Goal: Information Seeking & Learning: Find specific fact

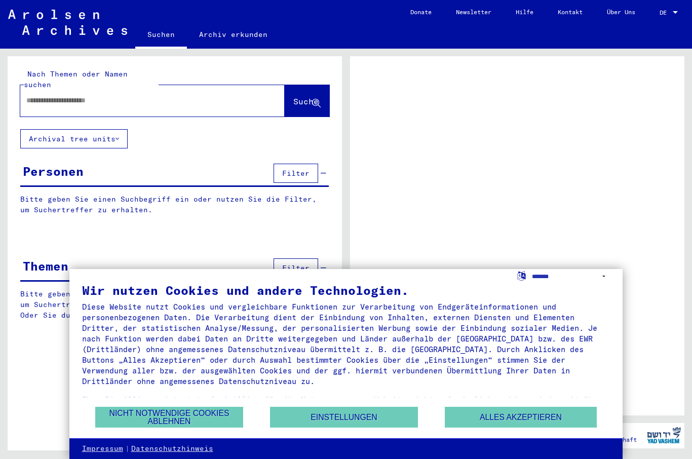
click at [53, 95] on input "text" at bounding box center [143, 100] width 234 height 11
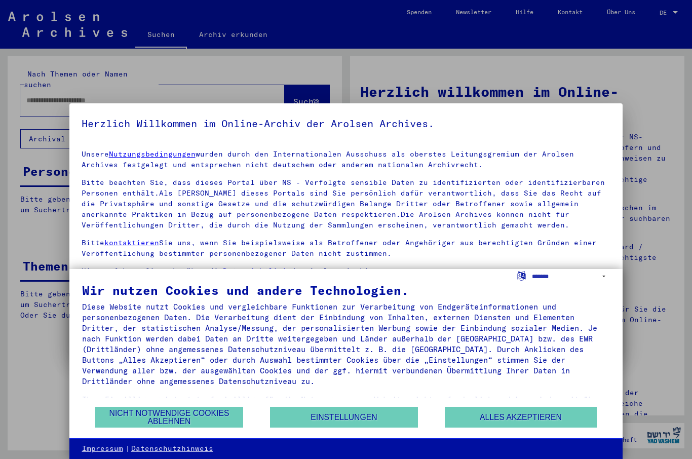
click at [515, 416] on button "Alles akzeptieren" at bounding box center [521, 417] width 152 height 21
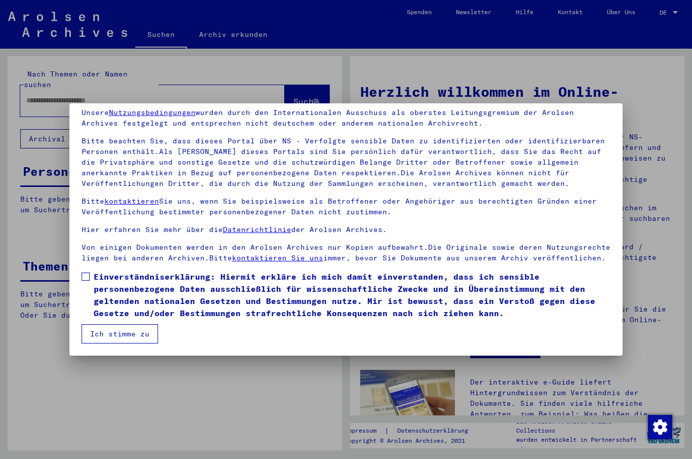
scroll to position [42, 0]
click at [102, 336] on button "Ich stimme zu" at bounding box center [120, 333] width 76 height 19
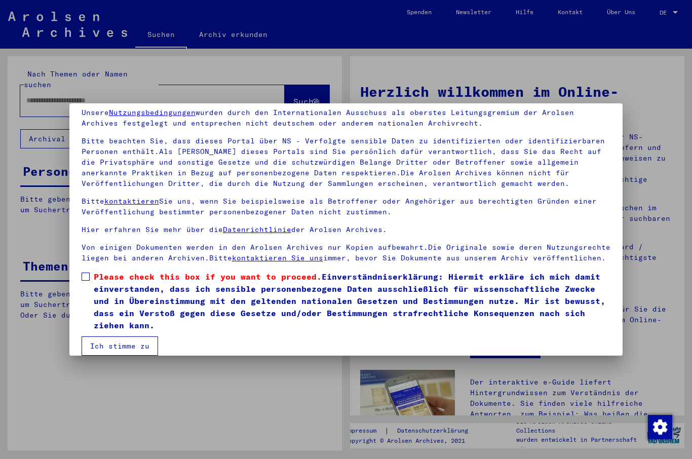
click at [85, 275] on span at bounding box center [86, 277] width 8 height 8
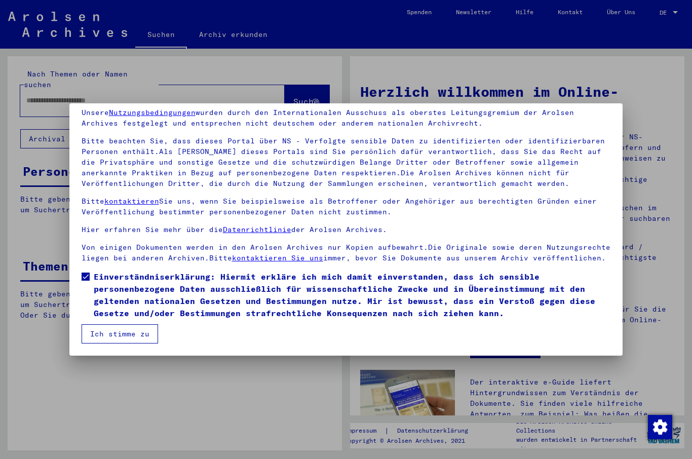
click at [96, 335] on button "Ich stimme zu" at bounding box center [120, 333] width 76 height 19
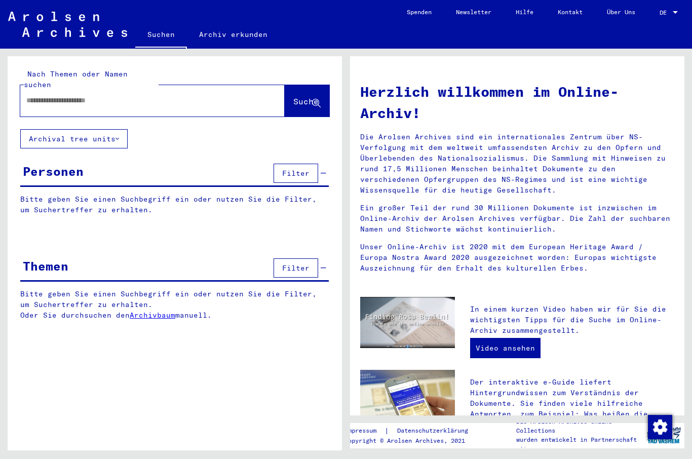
click at [35, 95] on input "text" at bounding box center [140, 100] width 228 height 11
click at [293, 96] on span "Suche" at bounding box center [305, 101] width 25 height 10
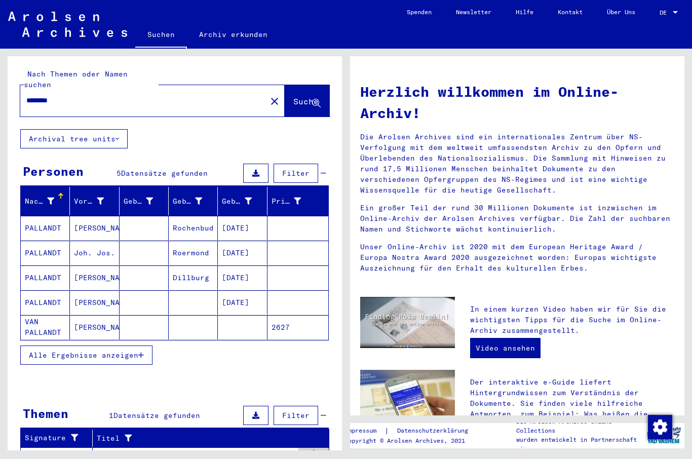
click at [64, 351] on span "Alle Ergebnisse anzeigen" at bounding box center [83, 355] width 109 height 9
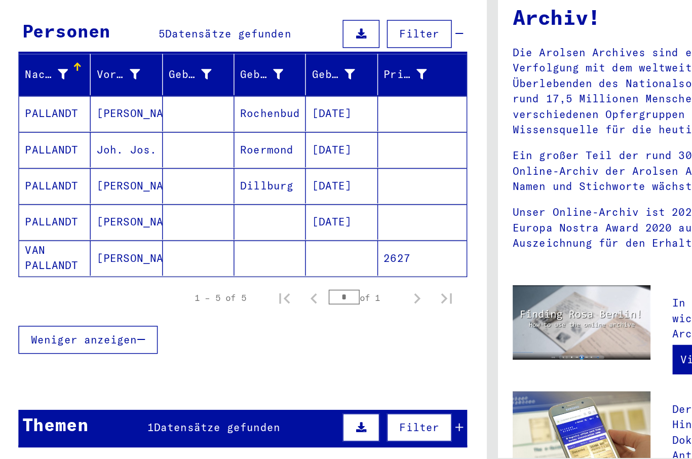
scroll to position [49, 0]
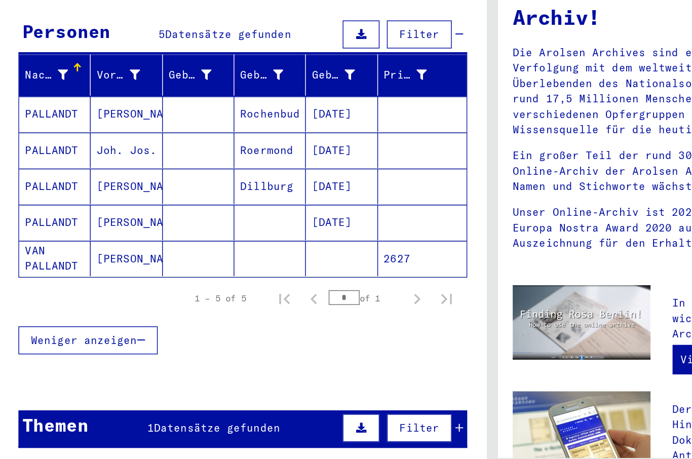
click at [34, 266] on mat-cell "VAN PALLANDT" at bounding box center [45, 278] width 49 height 24
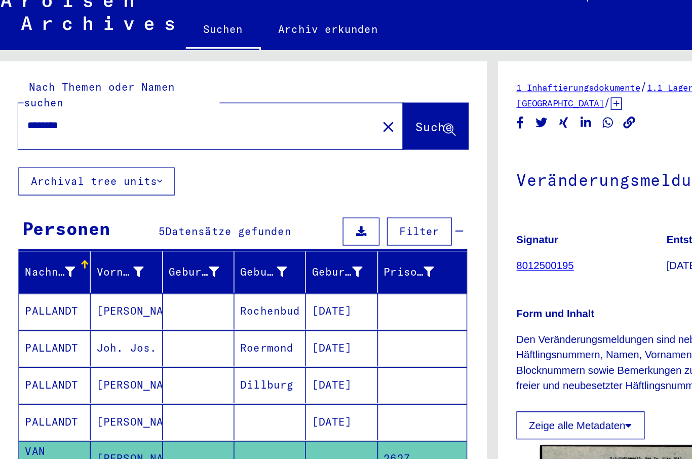
click at [72, 95] on input "********" at bounding box center [143, 100] width 234 height 11
type input "*"
type input "*******"
click at [293, 96] on span "Suche" at bounding box center [305, 101] width 25 height 10
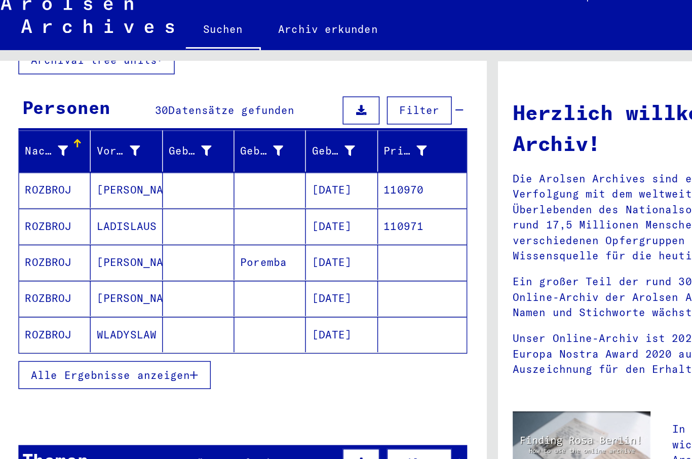
scroll to position [97, 0]
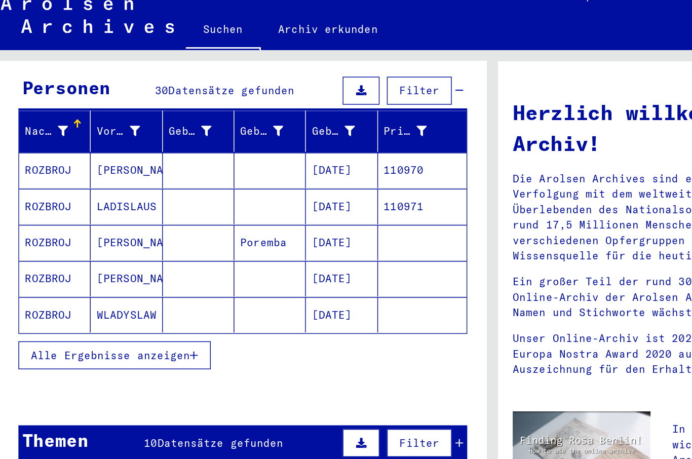
click at [30, 254] on span "Alle Ergebnisse anzeigen" at bounding box center [83, 258] width 109 height 9
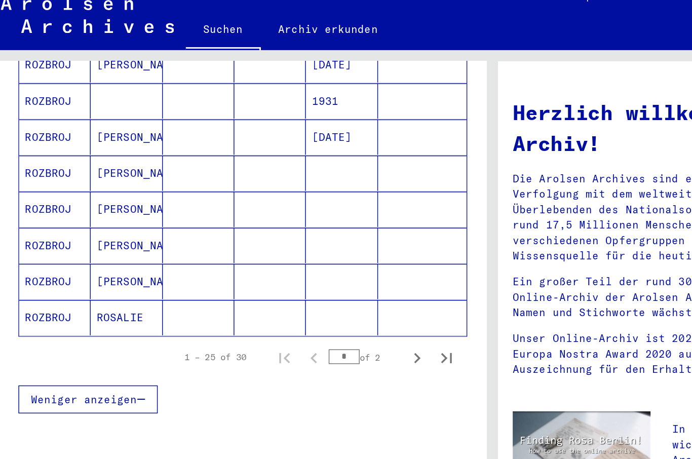
scroll to position [591, 0]
click at [33, 220] on mat-cell "ROZBROJ" at bounding box center [45, 232] width 49 height 24
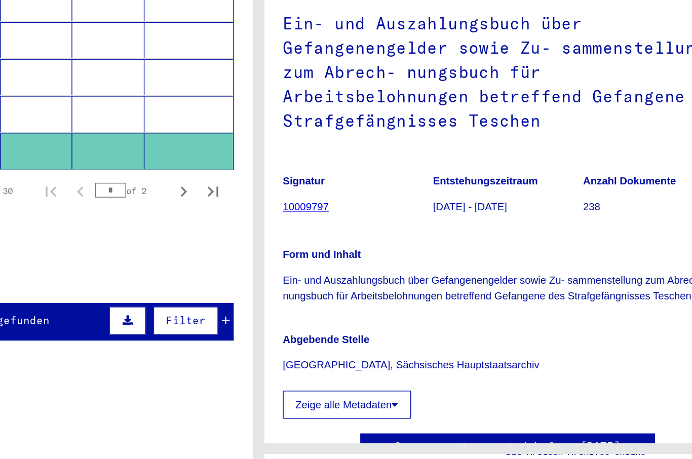
scroll to position [633, 0]
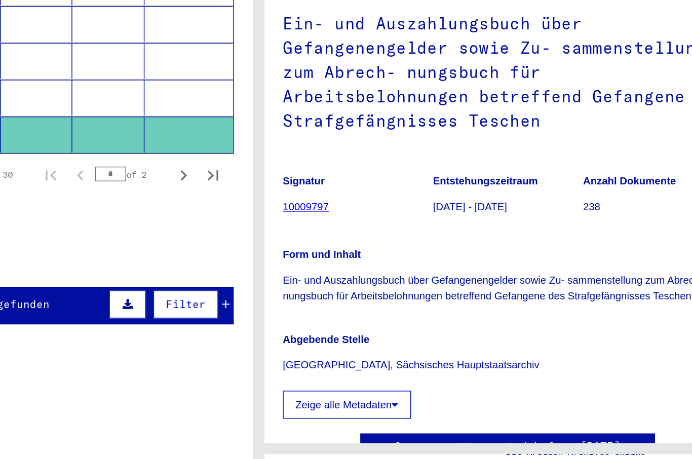
click at [363, 379] on button "Zeige alle Metadaten" at bounding box center [407, 388] width 88 height 19
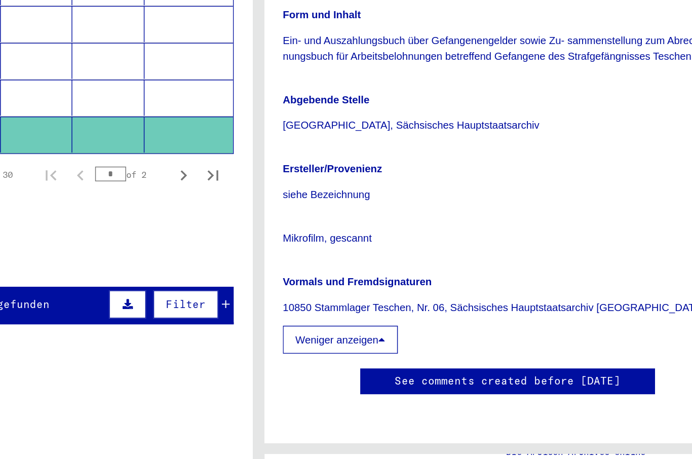
scroll to position [403, 0]
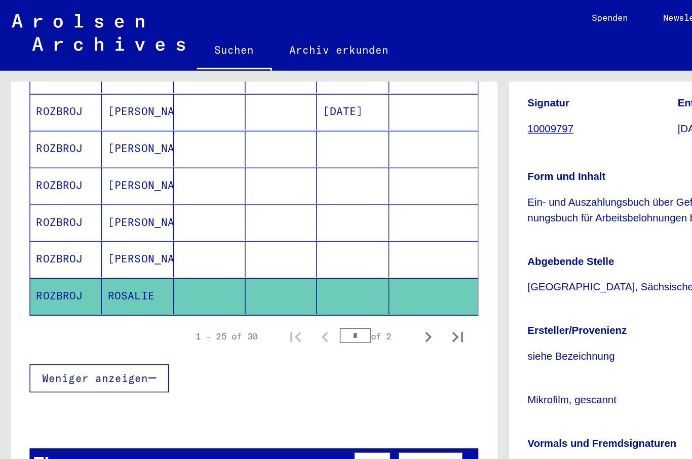
click at [88, 191] on mat-cell "ROSALIE" at bounding box center [94, 203] width 49 height 25
click at [44, 195] on mat-cell "ROZBROJ" at bounding box center [45, 203] width 49 height 25
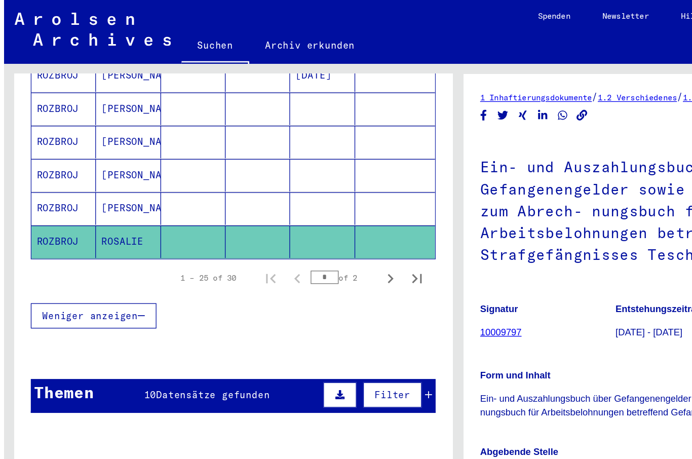
scroll to position [0, 0]
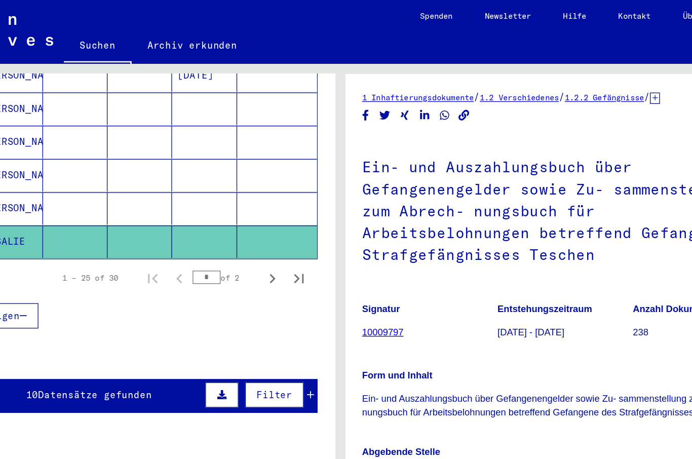
click at [466, 254] on p "[DATE] - [DATE]" at bounding box center [517, 253] width 103 height 11
click at [363, 253] on link "10009797" at bounding box center [378, 253] width 31 height 8
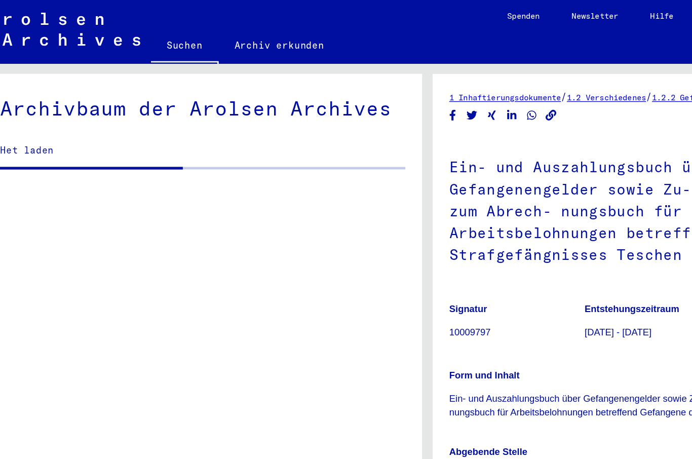
scroll to position [2310, 0]
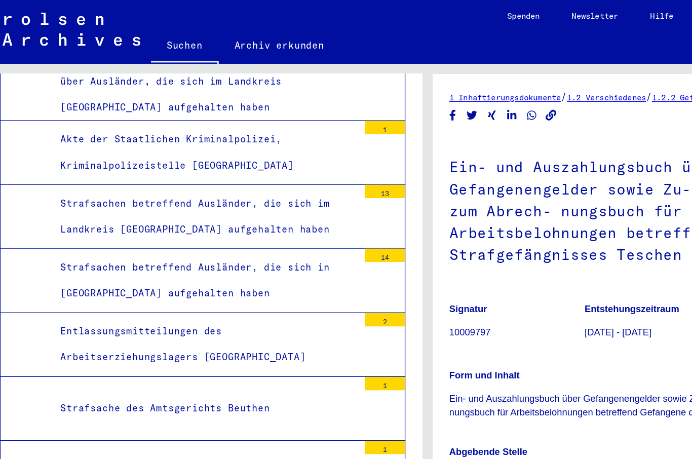
click at [298, 401] on div "238" at bounding box center [313, 406] width 30 height 10
click at [59, 385] on div "Ein- und Auszahlungsbuch über Gefangenengelder sowie Zu- sammenstellung zum Abr…" at bounding box center [176, 425] width 235 height 80
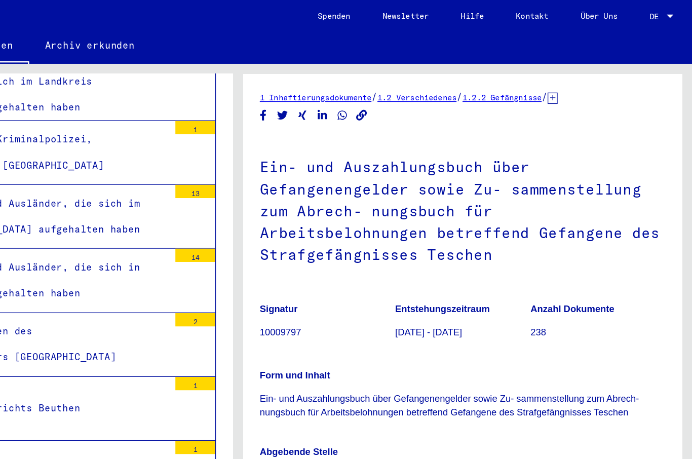
click at [466, 254] on p "[DATE] - [DATE]" at bounding box center [517, 253] width 103 height 11
click at [569, 254] on p "238" at bounding box center [620, 253] width 103 height 11
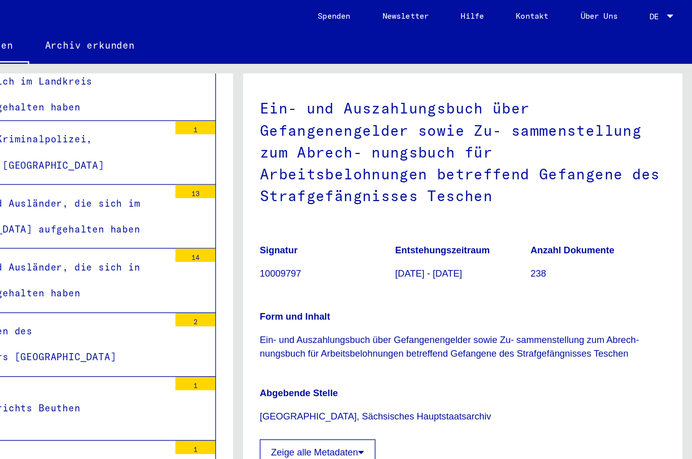
scroll to position [114, 0]
click at [438, 341] on icon at bounding box center [440, 344] width 5 height 7
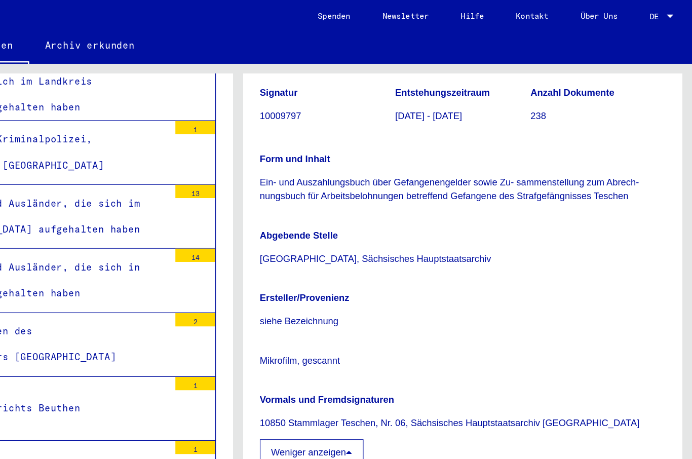
scroll to position [316, 0]
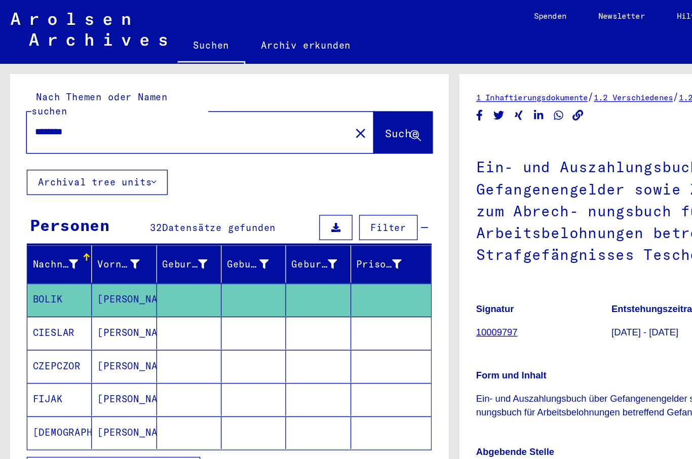
click at [66, 95] on input "********" at bounding box center [143, 100] width 234 height 11
click at [269, 95] on mat-icon "close" at bounding box center [275, 101] width 12 height 12
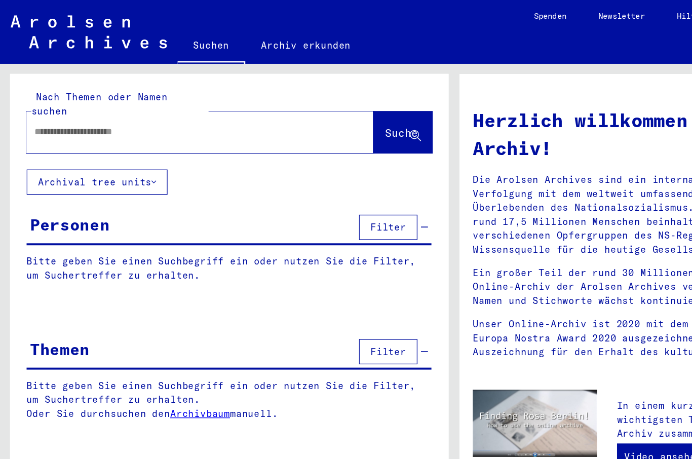
click at [116, 95] on input "text" at bounding box center [140, 100] width 228 height 11
type input "*******"
click at [303, 96] on span "Suche" at bounding box center [305, 101] width 25 height 10
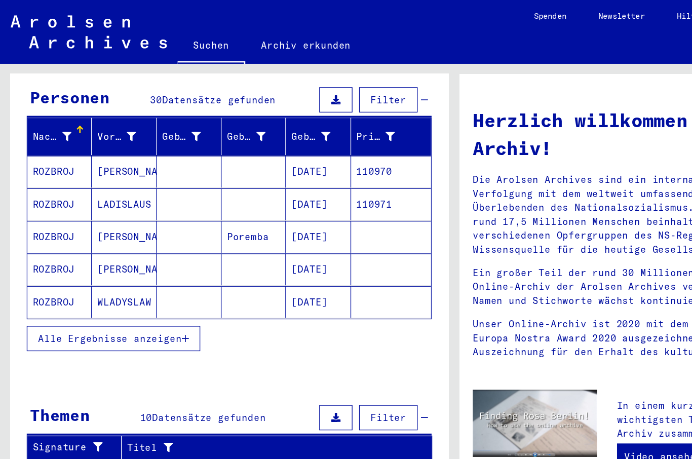
scroll to position [124, 0]
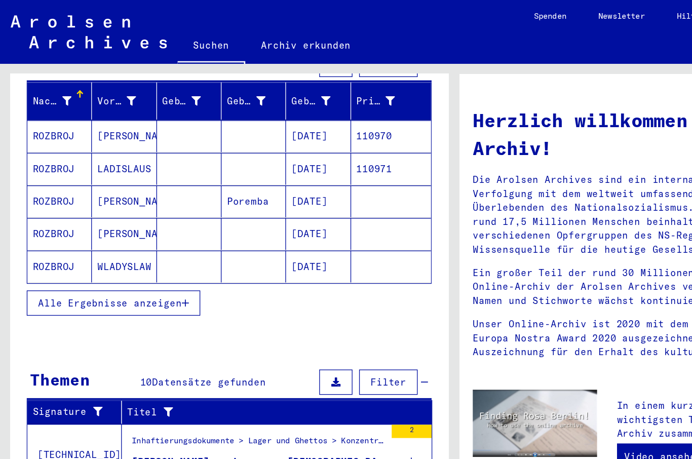
click at [90, 167] on mat-cell "[PERSON_NAME]" at bounding box center [94, 178] width 49 height 24
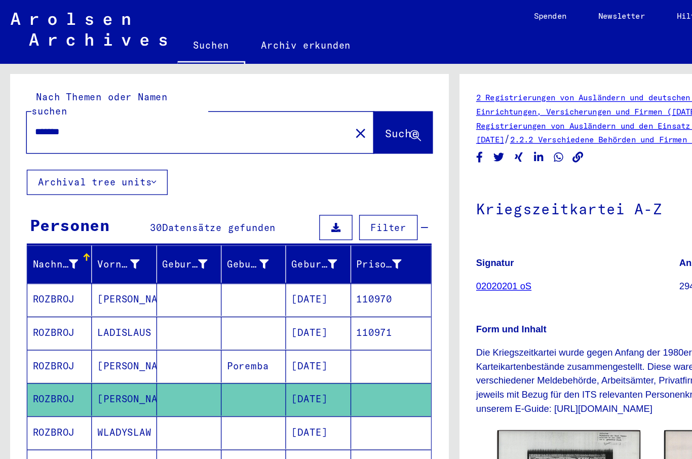
click at [40, 267] on mat-cell "ROZBROJ" at bounding box center [45, 278] width 49 height 25
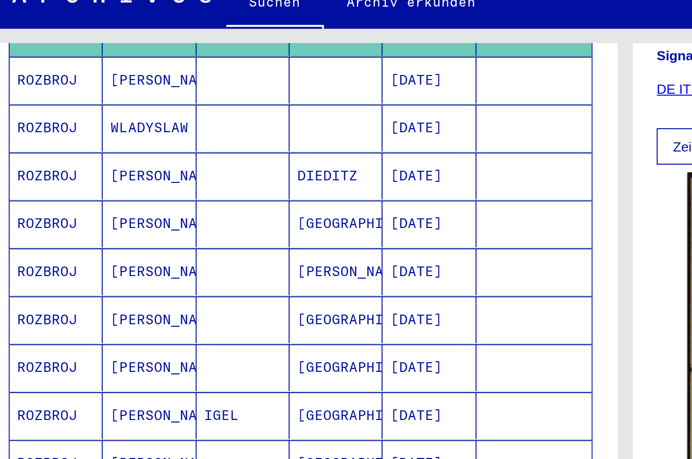
scroll to position [227, 0]
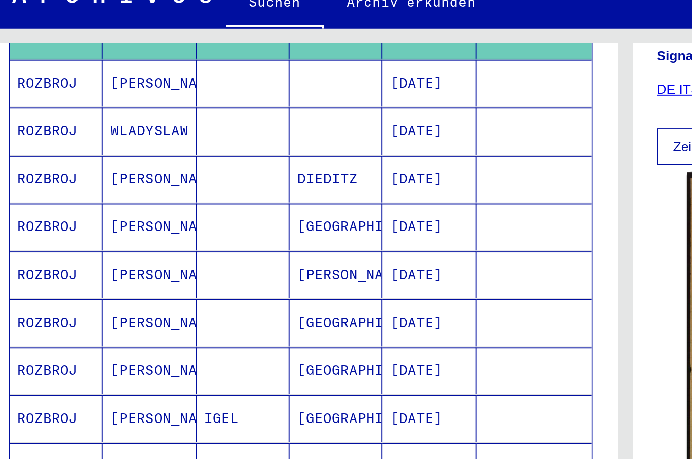
click at [31, 116] on mat-cell "ROZBROJ" at bounding box center [45, 128] width 49 height 25
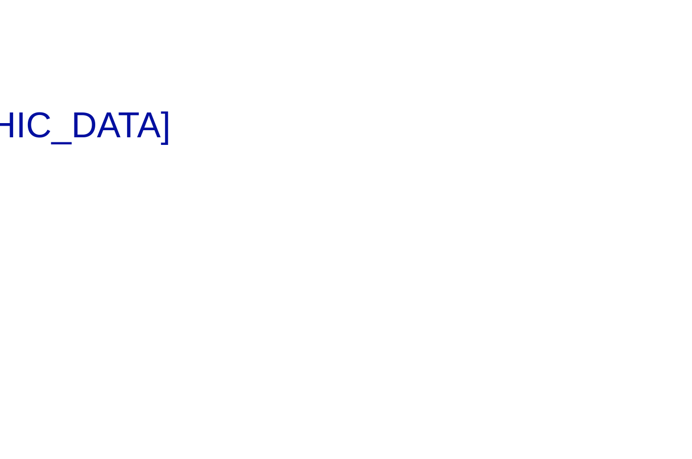
scroll to position [191, 0]
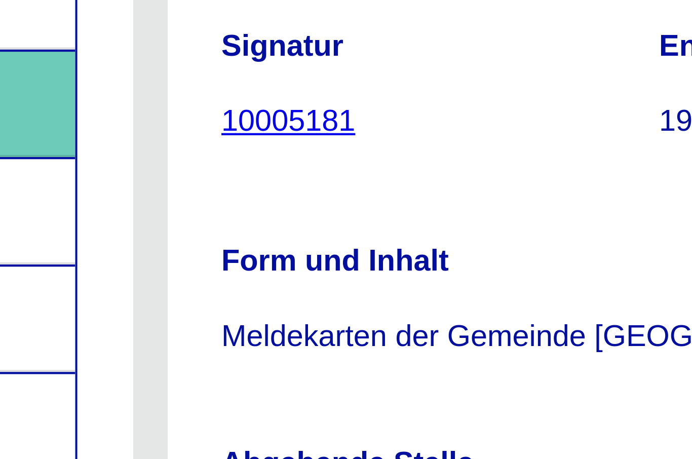
click at [438, 254] on icon at bounding box center [440, 257] width 5 height 7
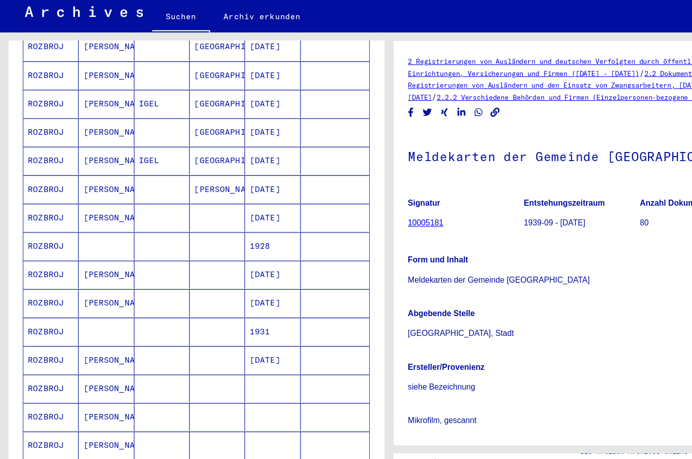
scroll to position [360, 0]
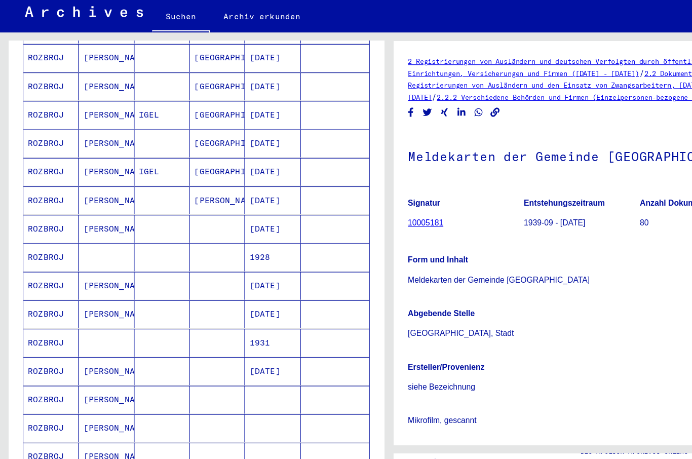
click at [39, 261] on mat-cell "ROZBROJ" at bounding box center [45, 273] width 49 height 25
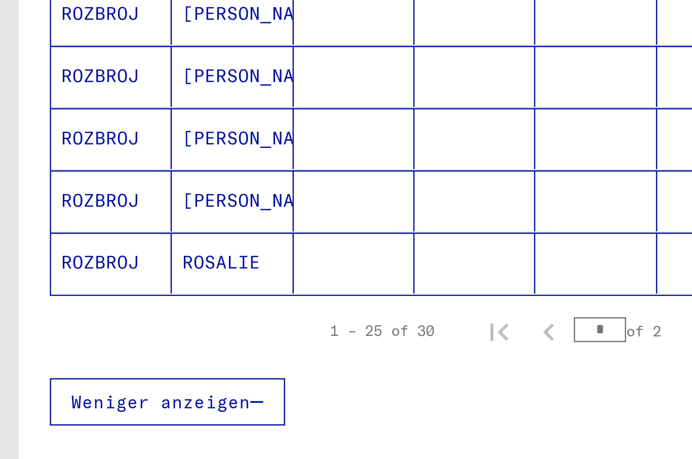
scroll to position [556, 0]
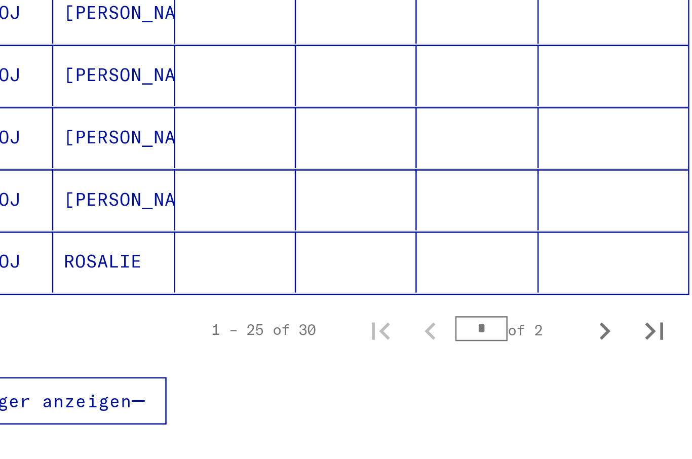
click at [292, 304] on icon "Next page" at bounding box center [294, 307] width 5 height 7
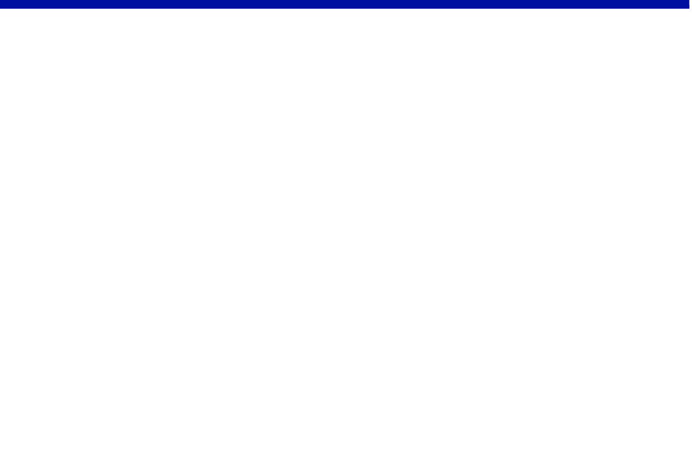
scroll to position [238, 0]
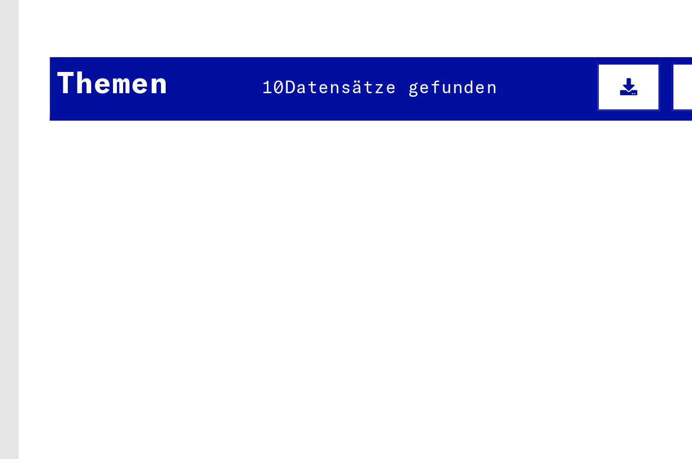
click at [253, 199] on button at bounding box center [255, 208] width 25 height 19
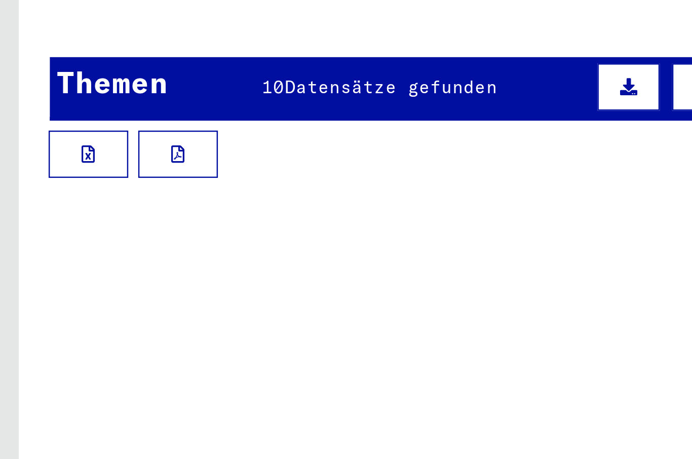
click at [37, 233] on icon at bounding box center [36, 236] width 6 height 7
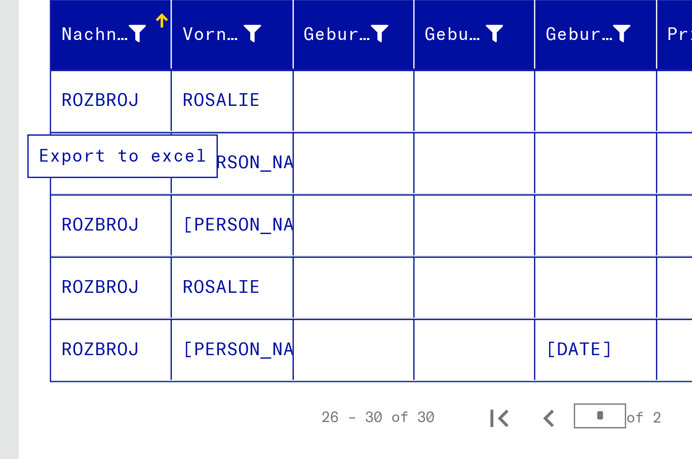
scroll to position [0, 0]
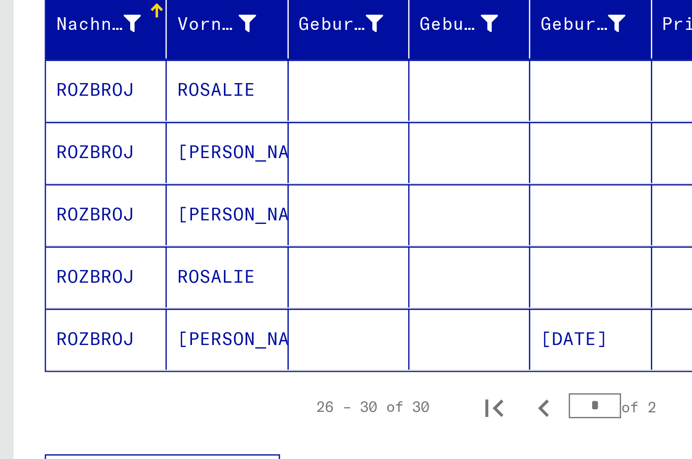
click at [44, 292] on mat-cell "ROZBROJ" at bounding box center [45, 304] width 49 height 25
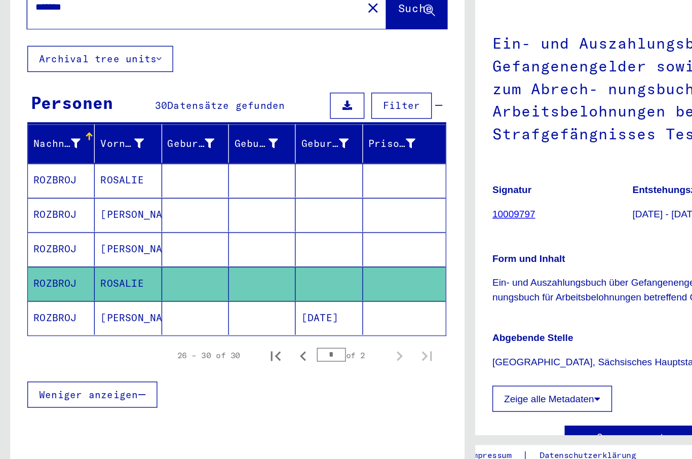
click at [34, 216] on mat-cell "ROZBROJ" at bounding box center [45, 228] width 49 height 25
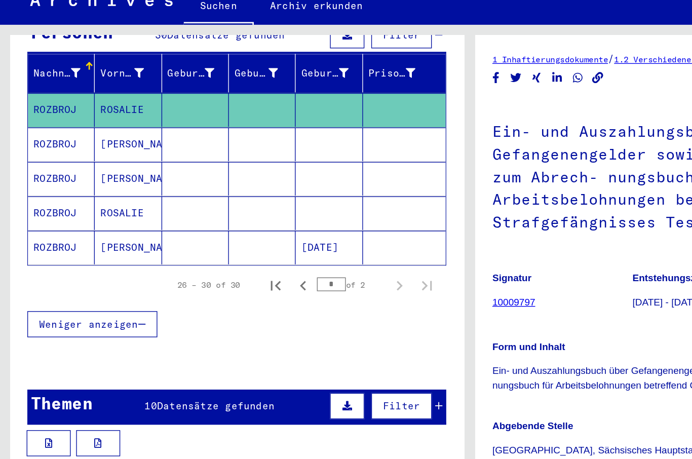
scroll to position [131, 0]
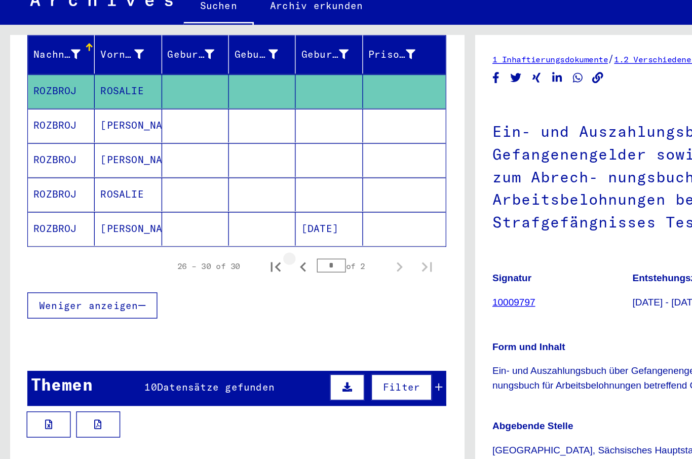
click at [222, 223] on icon "Previous page" at bounding box center [223, 226] width 5 height 7
type input "*"
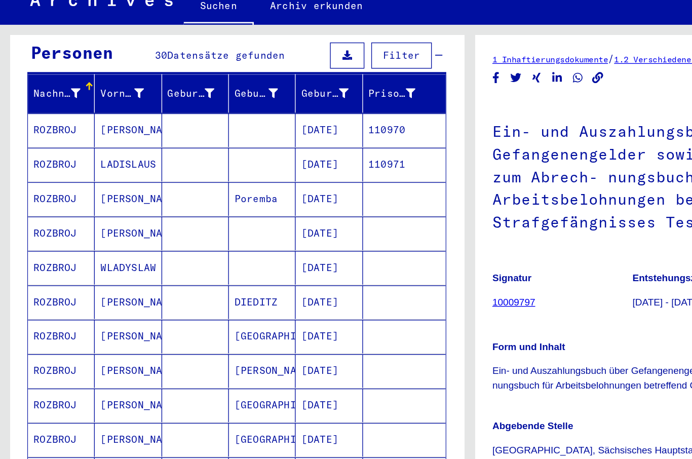
scroll to position [101, 0]
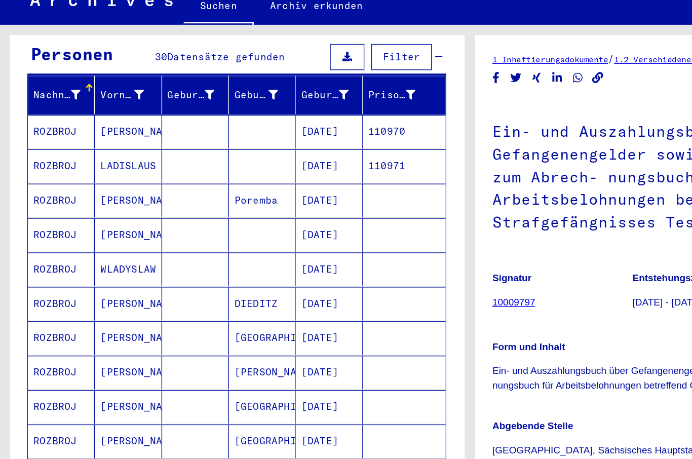
click at [45, 191] on mat-cell "ROZBROJ" at bounding box center [45, 203] width 49 height 25
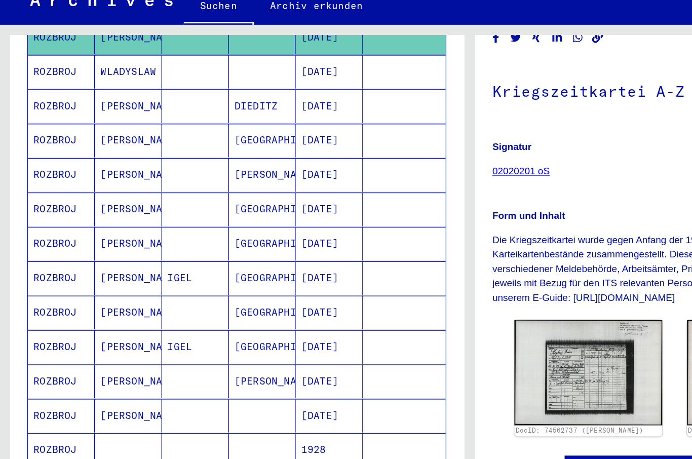
scroll to position [68, 0]
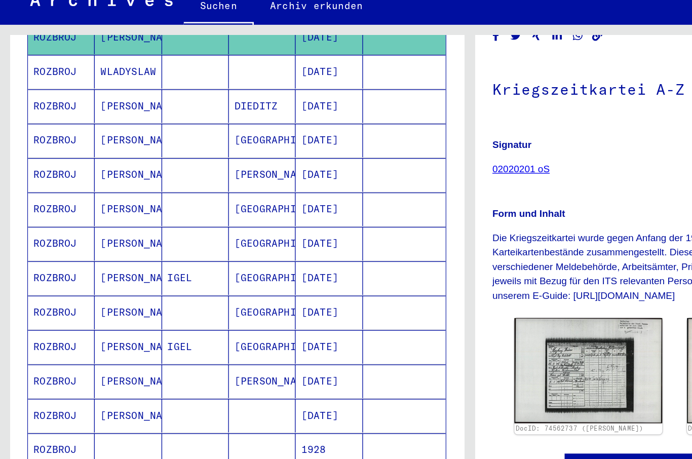
click at [411, 264] on img at bounding box center [433, 302] width 109 height 77
